Goal: Task Accomplishment & Management: Use online tool/utility

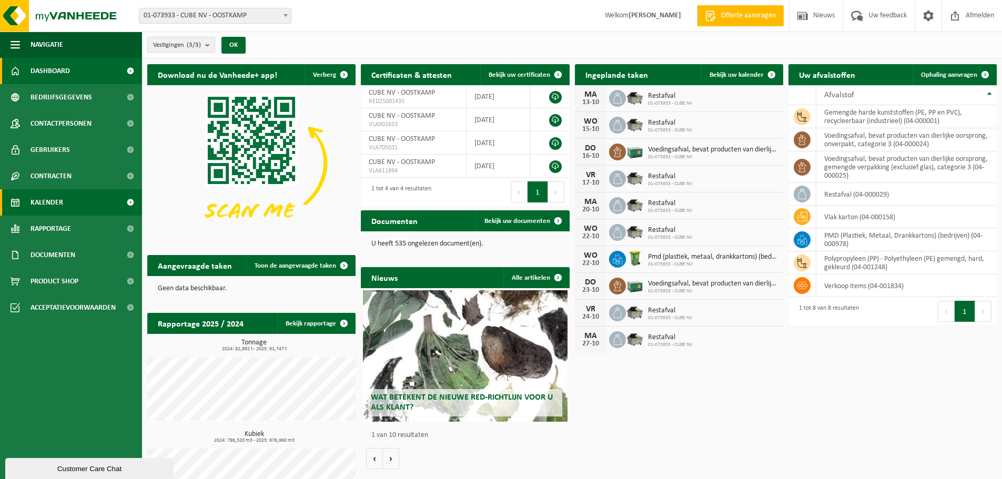
click at [36, 201] on span "Kalender" at bounding box center [47, 202] width 33 height 26
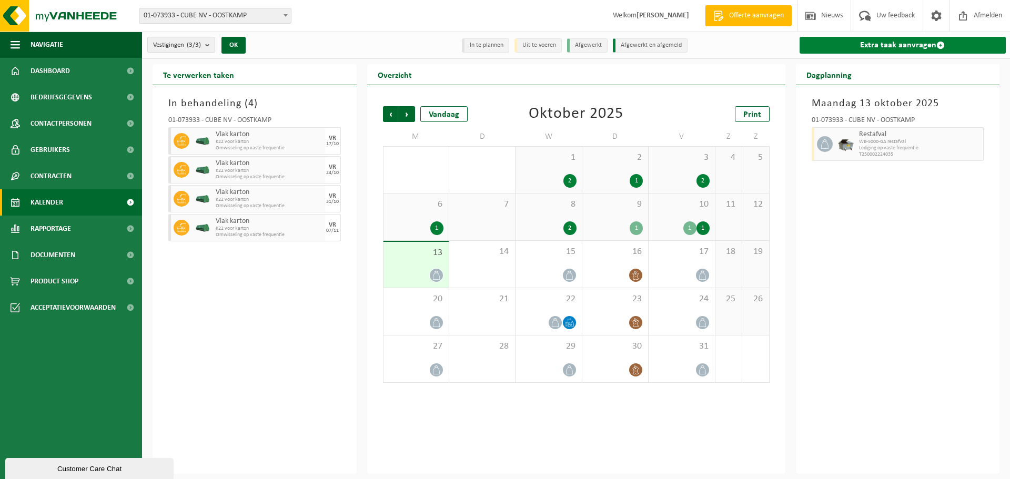
click at [900, 39] on link "Extra taak aanvragen" at bounding box center [903, 45] width 207 height 17
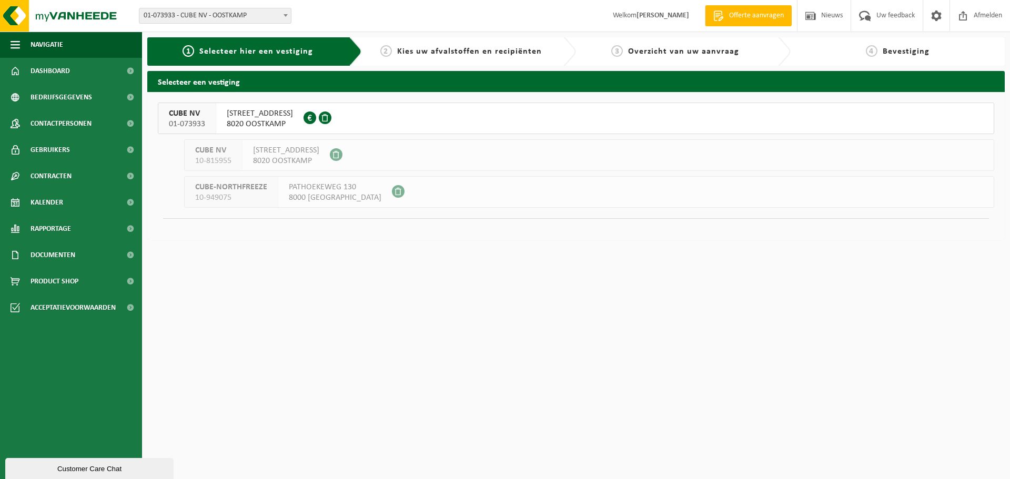
click at [293, 118] on span "LIEVERSTEDESTRAAT 12" at bounding box center [260, 113] width 66 height 11
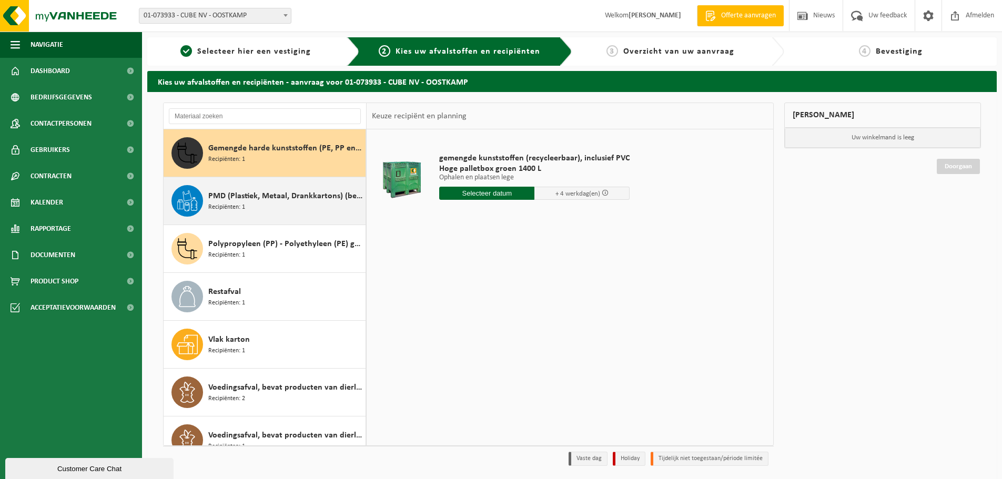
click at [231, 203] on span "Recipiënten: 1" at bounding box center [226, 208] width 37 height 10
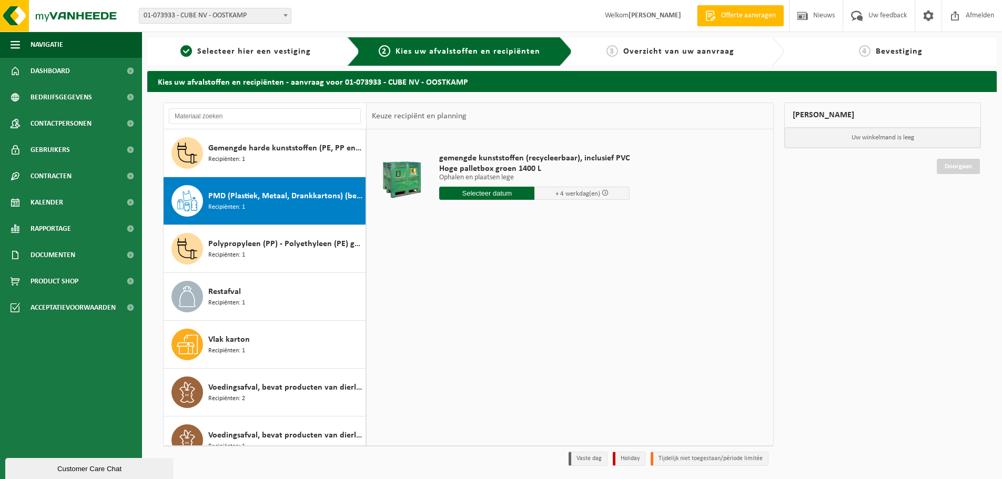
scroll to position [18, 0]
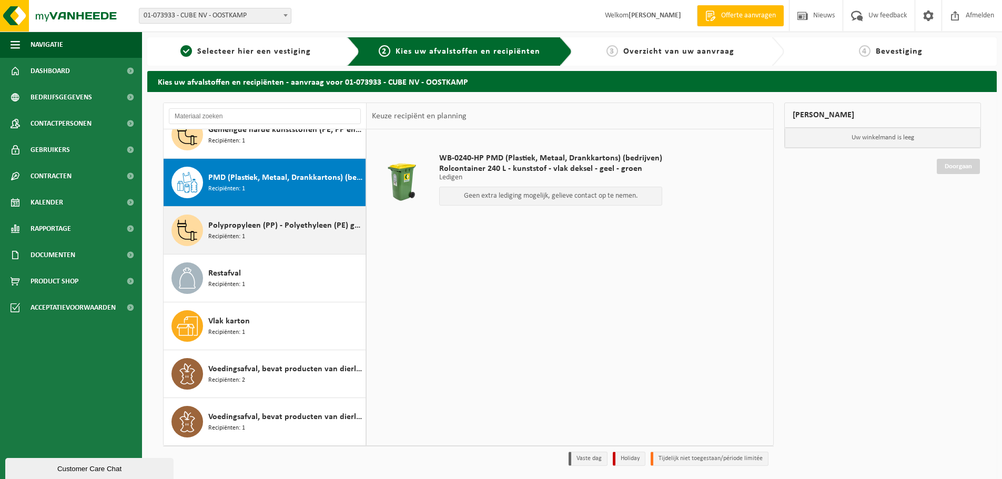
click at [228, 234] on span "Recipiënten: 1" at bounding box center [226, 237] width 37 height 10
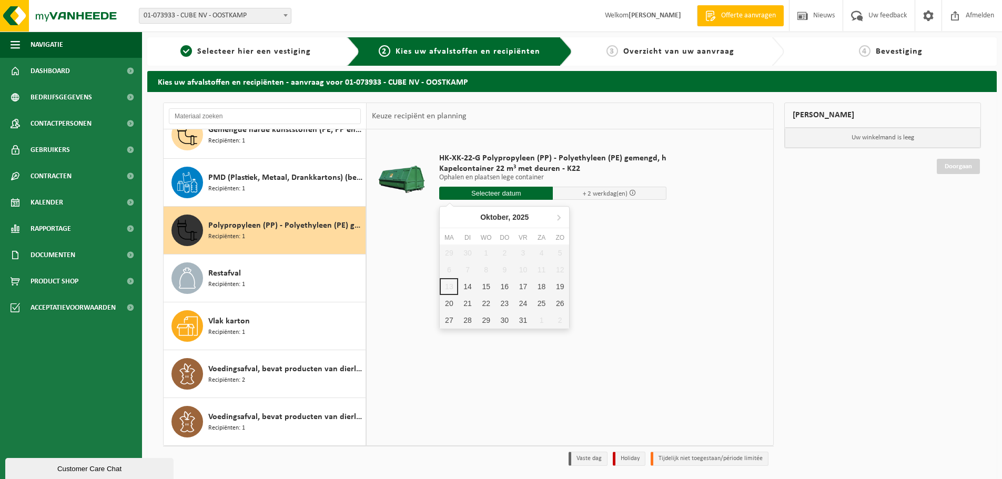
click at [495, 193] on input "text" at bounding box center [496, 193] width 114 height 13
click at [469, 287] on div "14" at bounding box center [467, 286] width 18 height 17
type input "Van 2025-10-14"
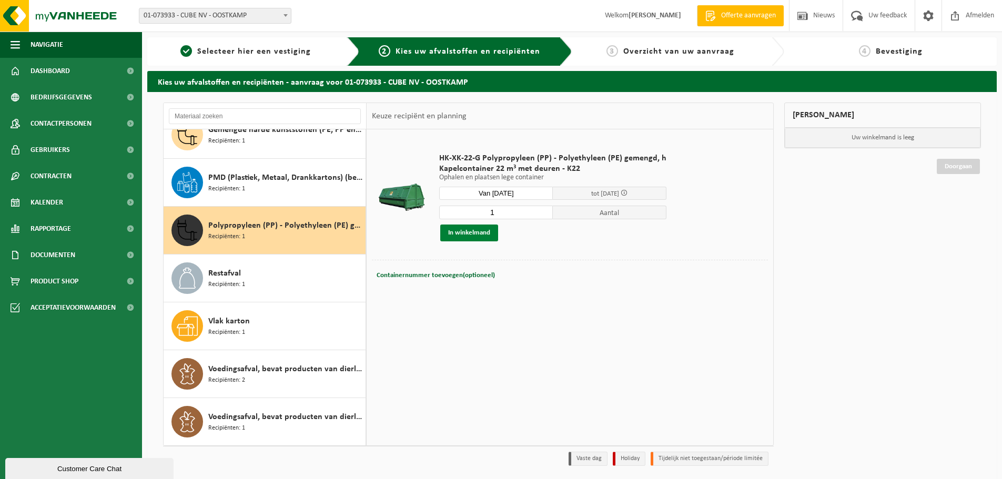
click at [459, 228] on button "In winkelmand" at bounding box center [469, 233] width 58 height 17
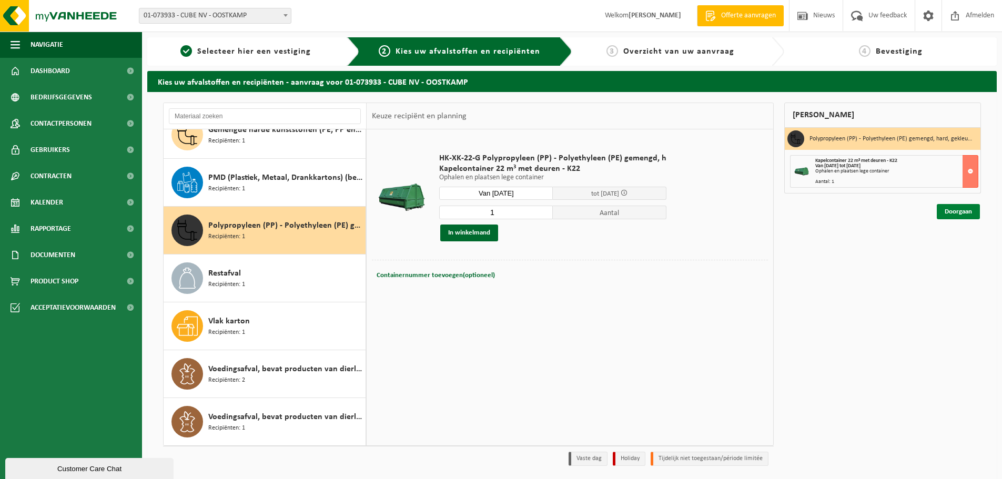
click at [953, 209] on link "Doorgaan" at bounding box center [958, 211] width 43 height 15
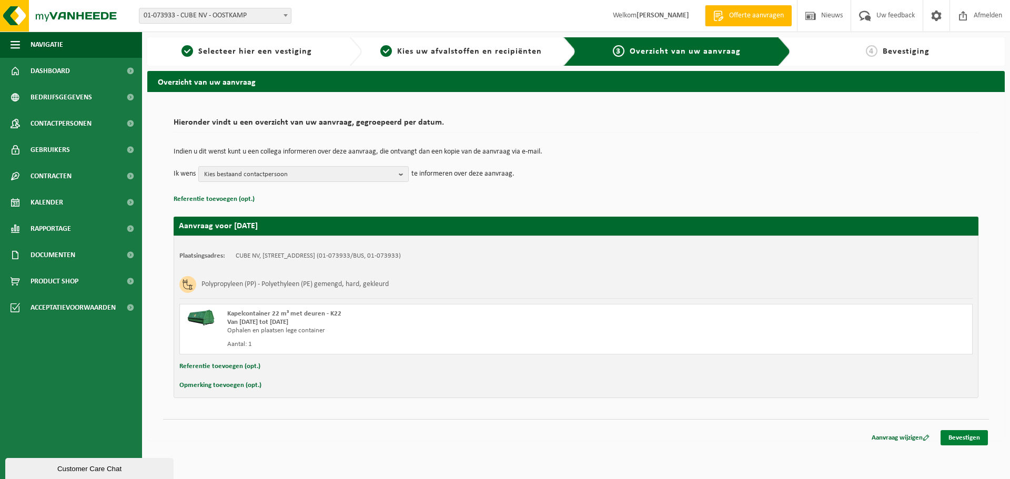
click at [968, 436] on link "Bevestigen" at bounding box center [964, 437] width 47 height 15
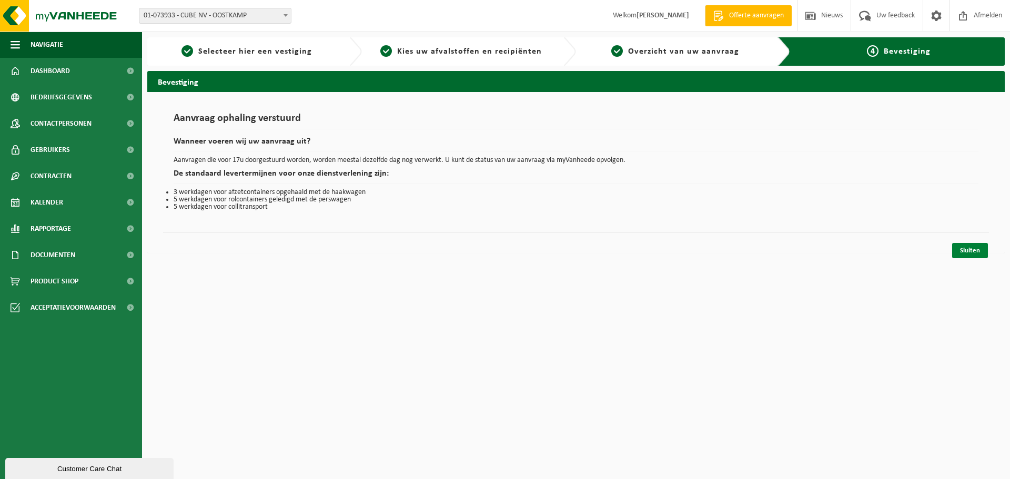
click at [968, 249] on link "Sluiten" at bounding box center [970, 250] width 36 height 15
